Goal: Information Seeking & Learning: Learn about a topic

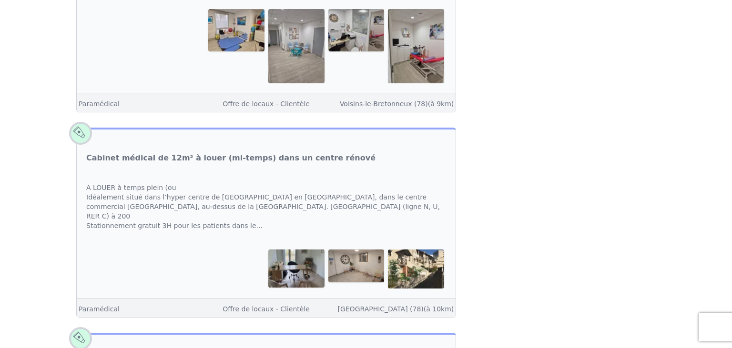
scroll to position [402, 0]
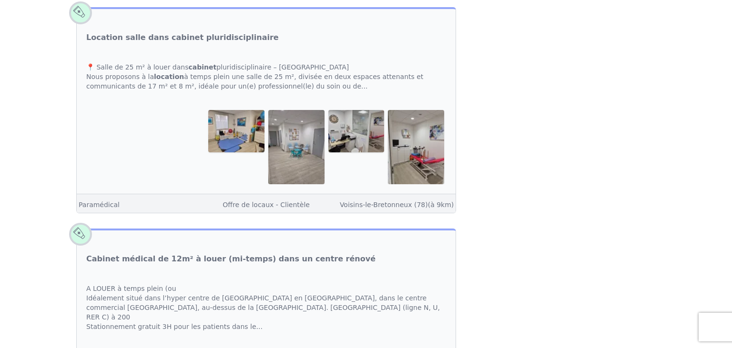
click at [213, 136] on img at bounding box center [236, 131] width 56 height 42
click at [220, 137] on img at bounding box center [236, 131] width 56 height 42
drag, startPoint x: 292, startPoint y: 146, endPoint x: 287, endPoint y: 145, distance: 5.0
click at [292, 146] on img at bounding box center [296, 147] width 56 height 74
click at [157, 41] on link "Location salle dans cabinet pluridisciplinaire" at bounding box center [182, 37] width 193 height 11
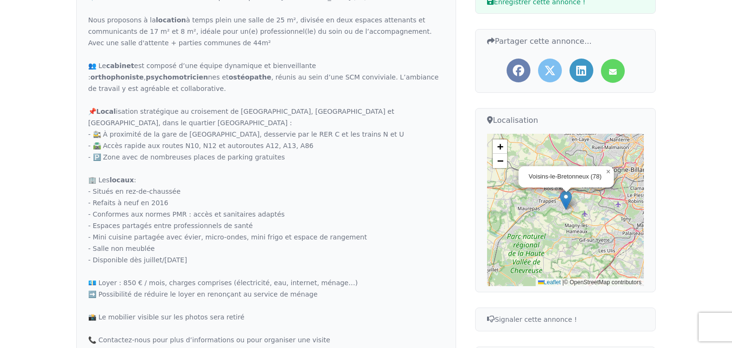
scroll to position [453, 0]
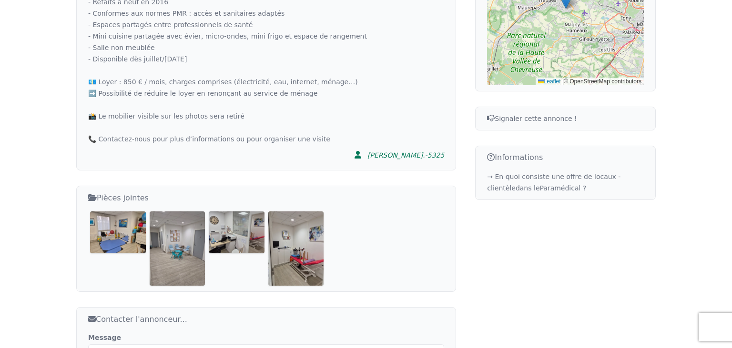
click at [128, 217] on img at bounding box center [118, 232] width 56 height 41
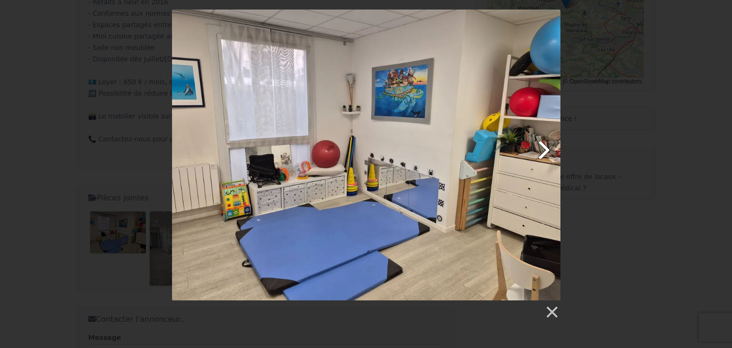
click at [538, 147] on link at bounding box center [436, 155] width 249 height 291
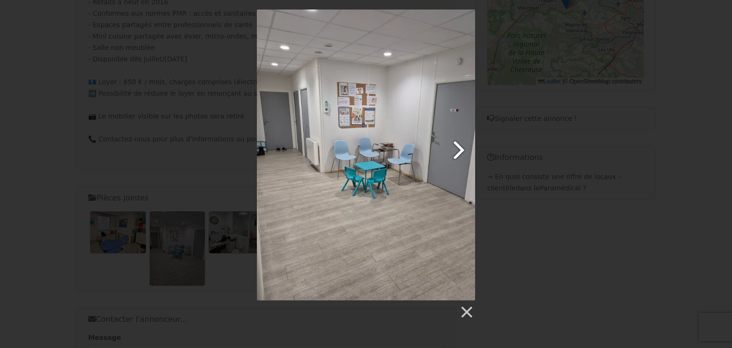
click at [459, 152] on link at bounding box center [405, 155] width 140 height 291
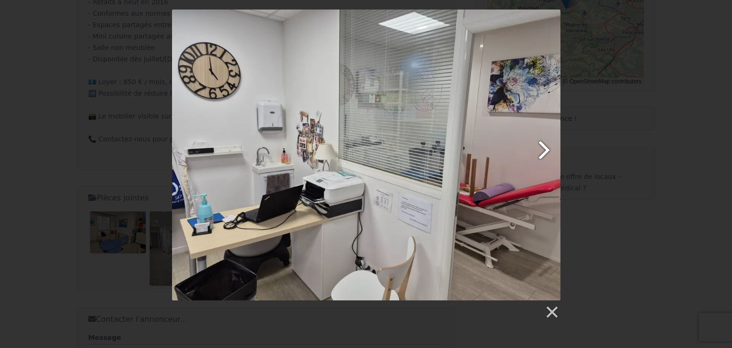
click at [541, 151] on link at bounding box center [436, 155] width 249 height 291
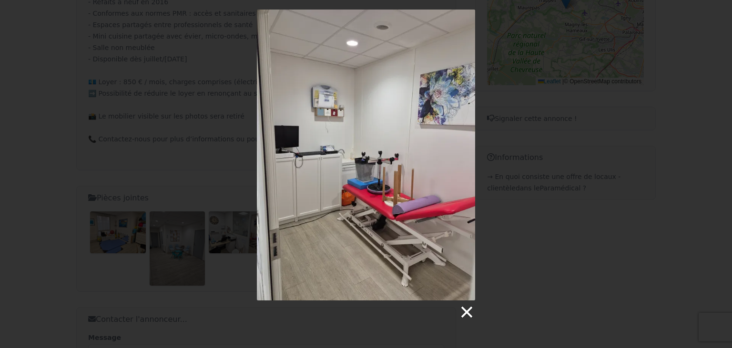
click at [464, 315] on link at bounding box center [466, 312] width 14 height 14
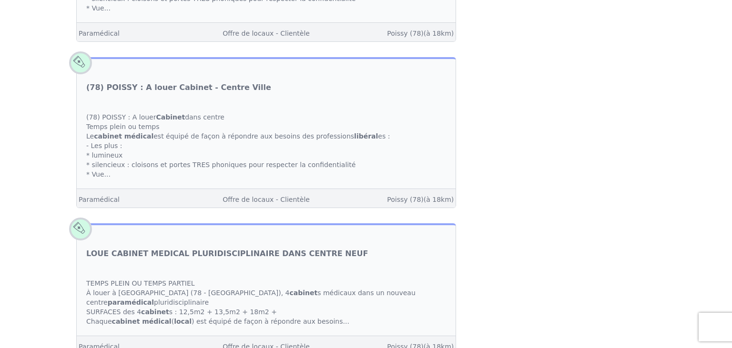
scroll to position [2616, 0]
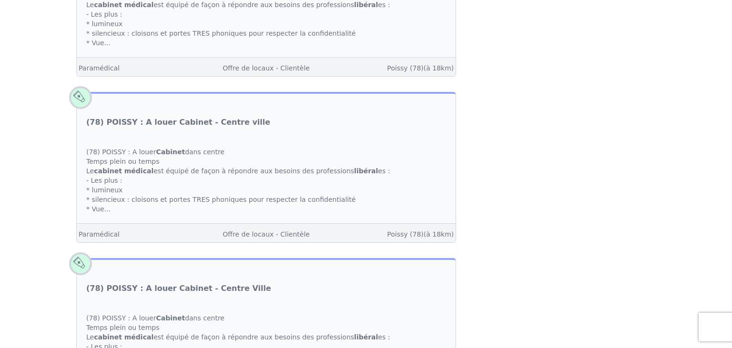
click at [116, 146] on div "(78) POISSY : A louer Cabinet dans centre Temps plein ou temps Le cabinet médic…" at bounding box center [266, 181] width 379 height 86
click at [122, 117] on link "(78) POISSY : A louer Cabinet - Centre ville" at bounding box center [178, 122] width 184 height 11
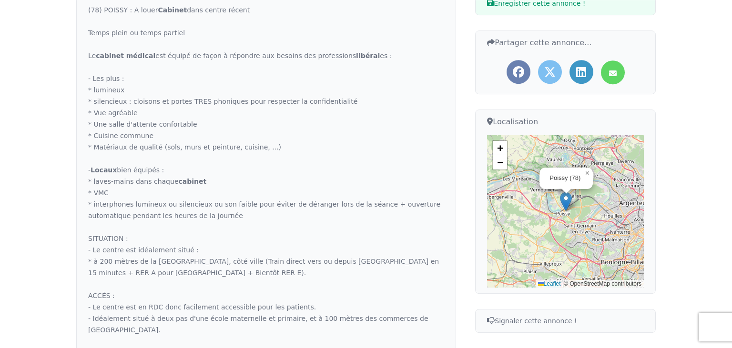
scroll to position [252, 0]
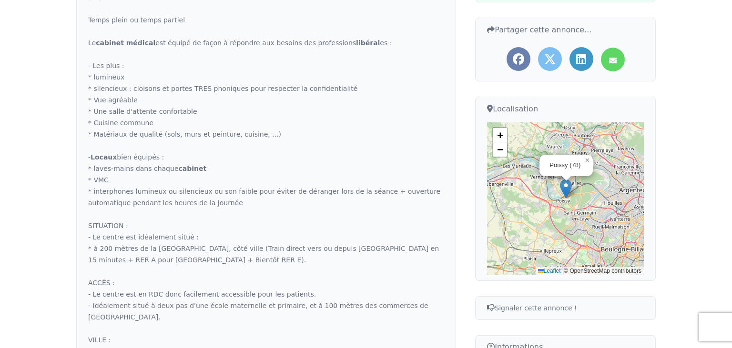
click at [266, 146] on div "(78) POISSY : A louer Cabinet dans centre récent Temps plein ou temps partiel L…" at bounding box center [266, 248] width 356 height 515
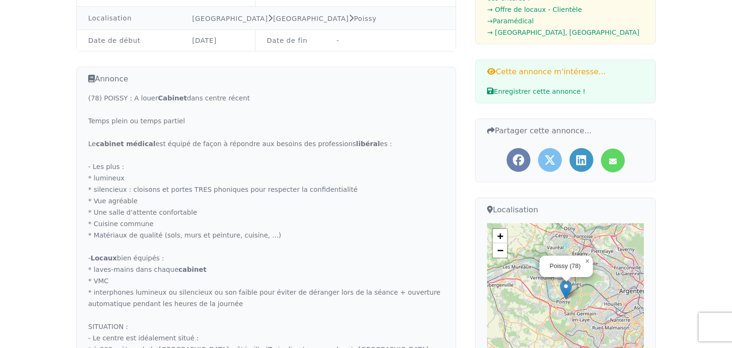
scroll to position [453, 0]
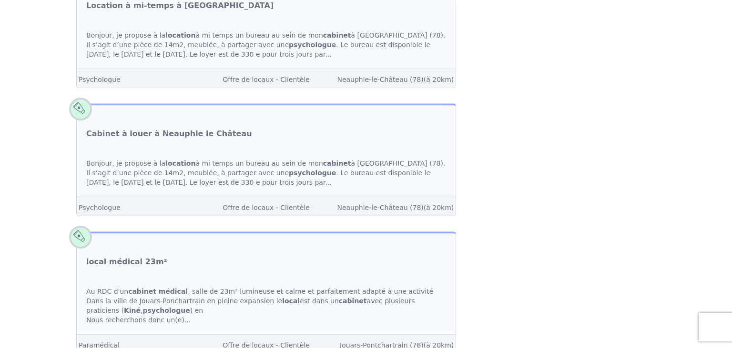
scroll to position [3371, 0]
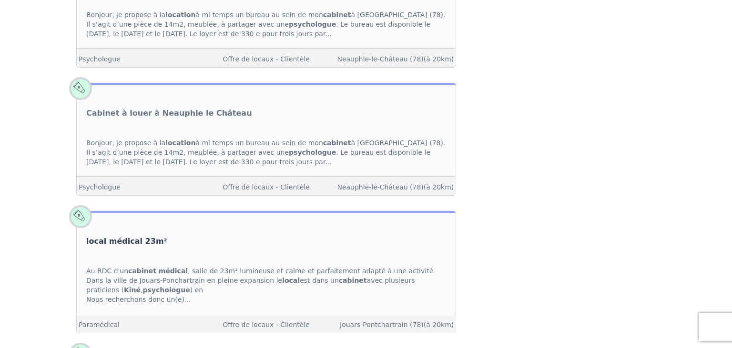
click at [128, 236] on link "local médical 23m²" at bounding box center [126, 241] width 81 height 11
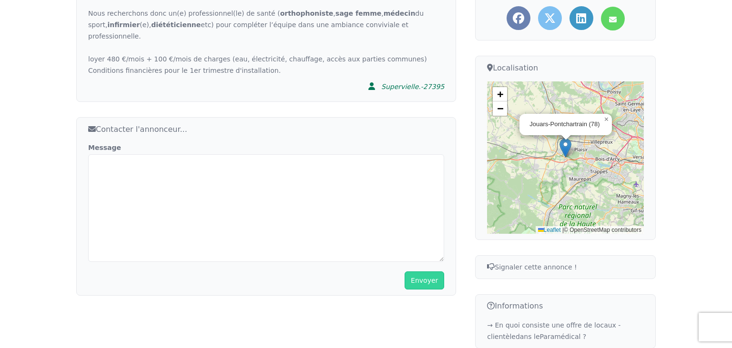
scroll to position [352, 0]
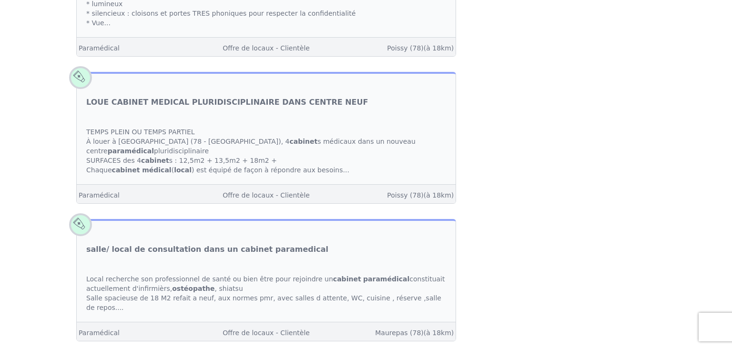
scroll to position [3321, 0]
